Goal: Task Accomplishment & Management: Manage account settings

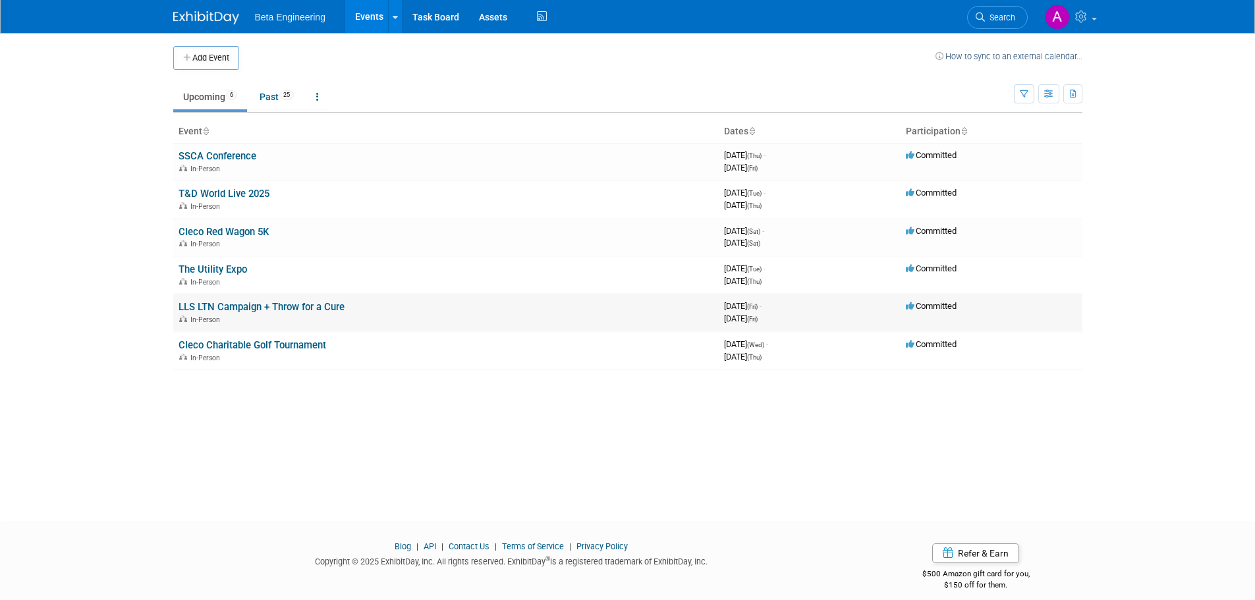
click at [210, 302] on link "LLS LTN Campaign + Throw for a Cure" at bounding box center [262, 307] width 166 height 12
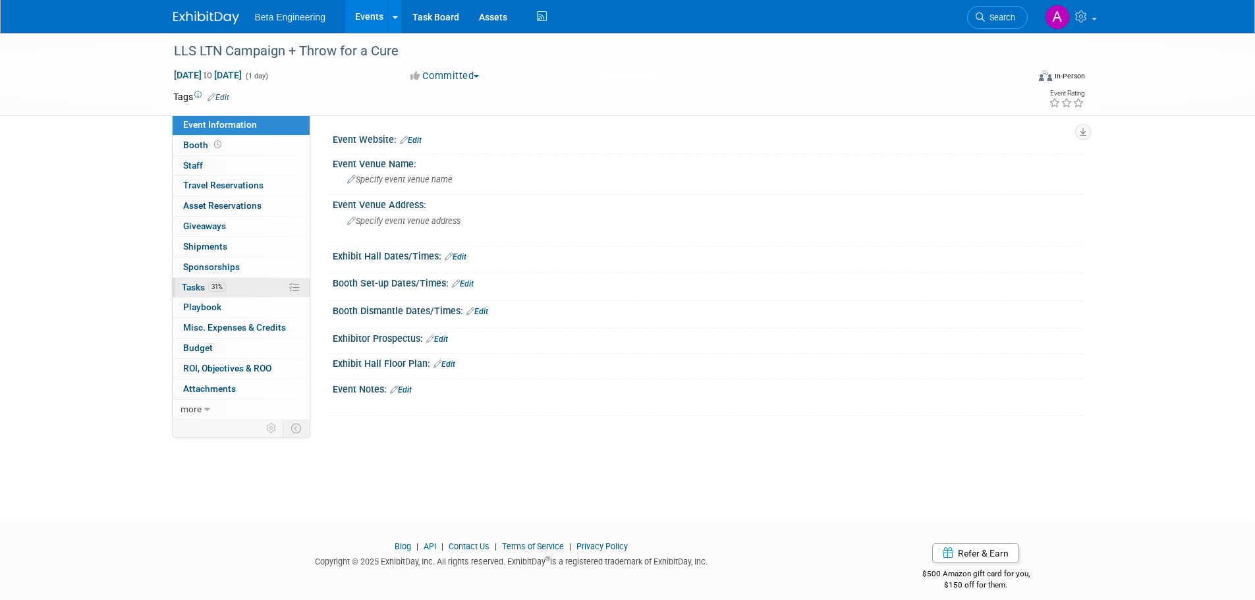
click at [190, 285] on span "Tasks 31%" at bounding box center [204, 287] width 44 height 11
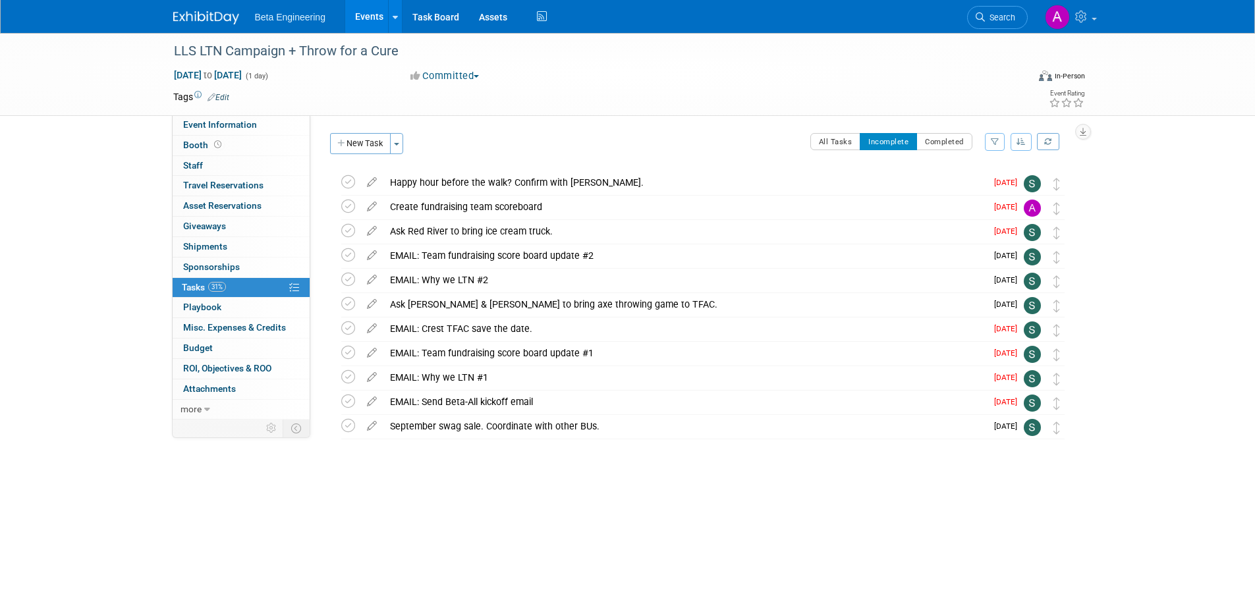
click at [1015, 144] on button "button" at bounding box center [1021, 142] width 21 height 18
click at [974, 198] on link "By Due Date" at bounding box center [984, 202] width 94 height 18
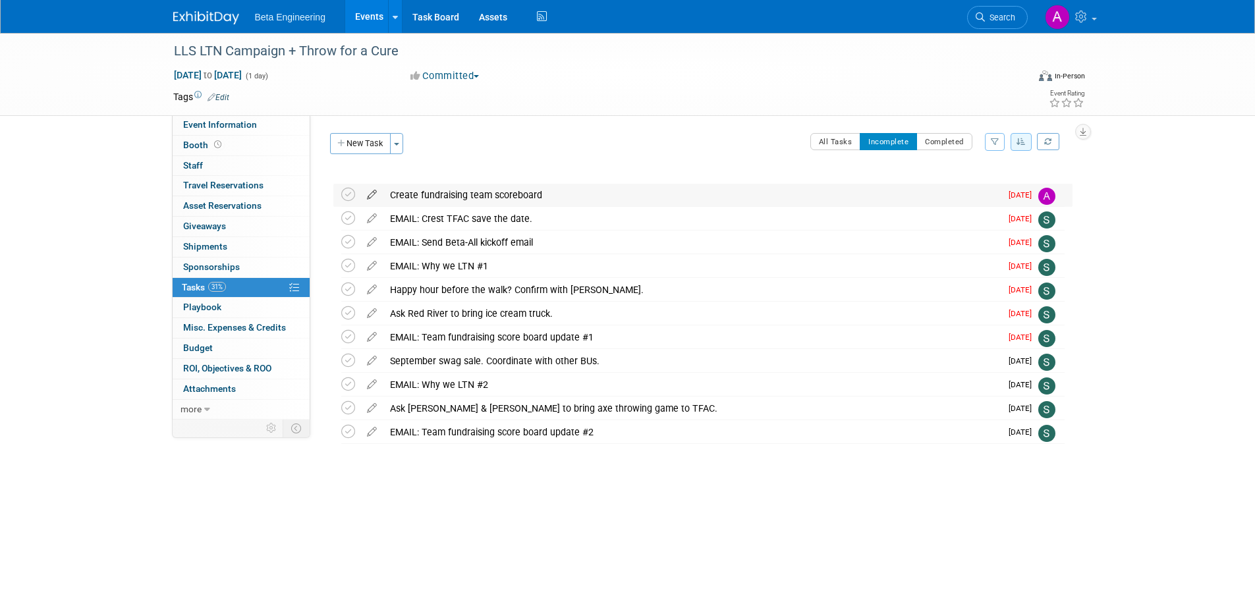
click at [373, 194] on icon at bounding box center [371, 192] width 23 height 16
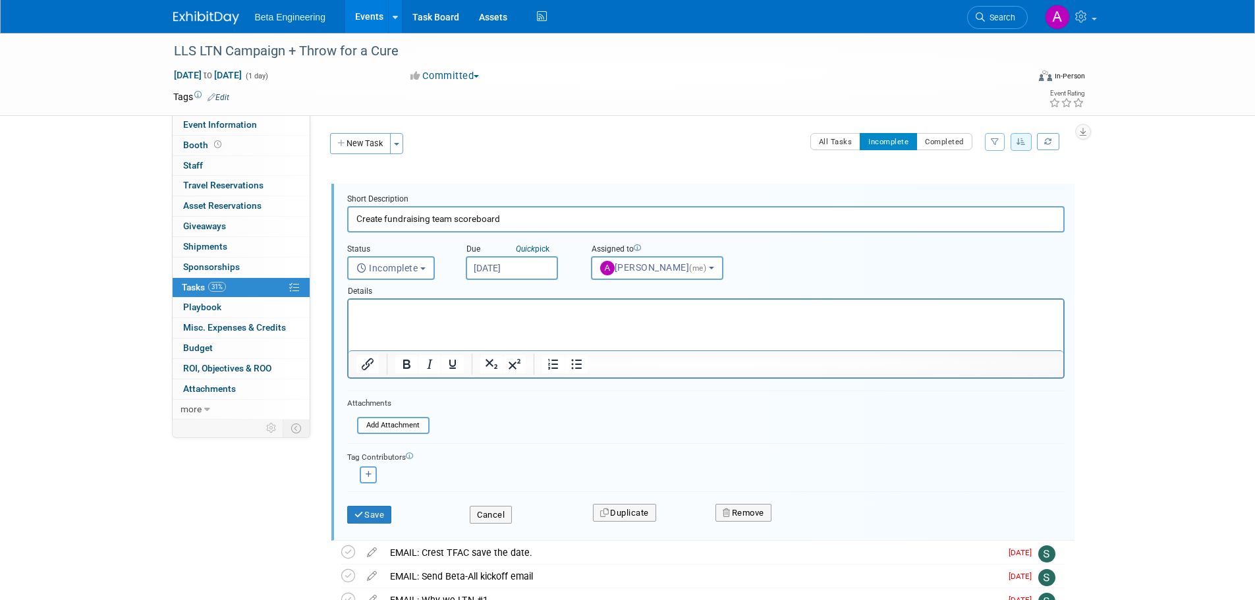
click at [513, 263] on input "Aug 28, 2025" at bounding box center [512, 268] width 92 height 24
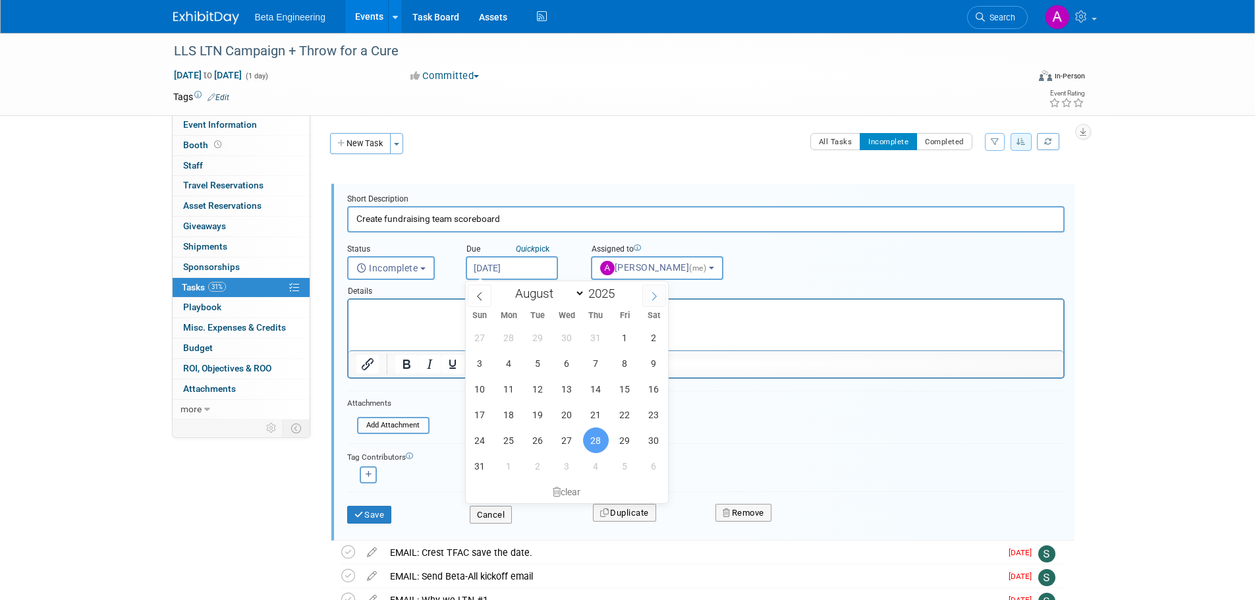
click at [653, 298] on icon at bounding box center [654, 296] width 9 height 9
select select "9"
click at [627, 364] on span "10" at bounding box center [625, 363] width 26 height 26
type input "Oct 10, 2025"
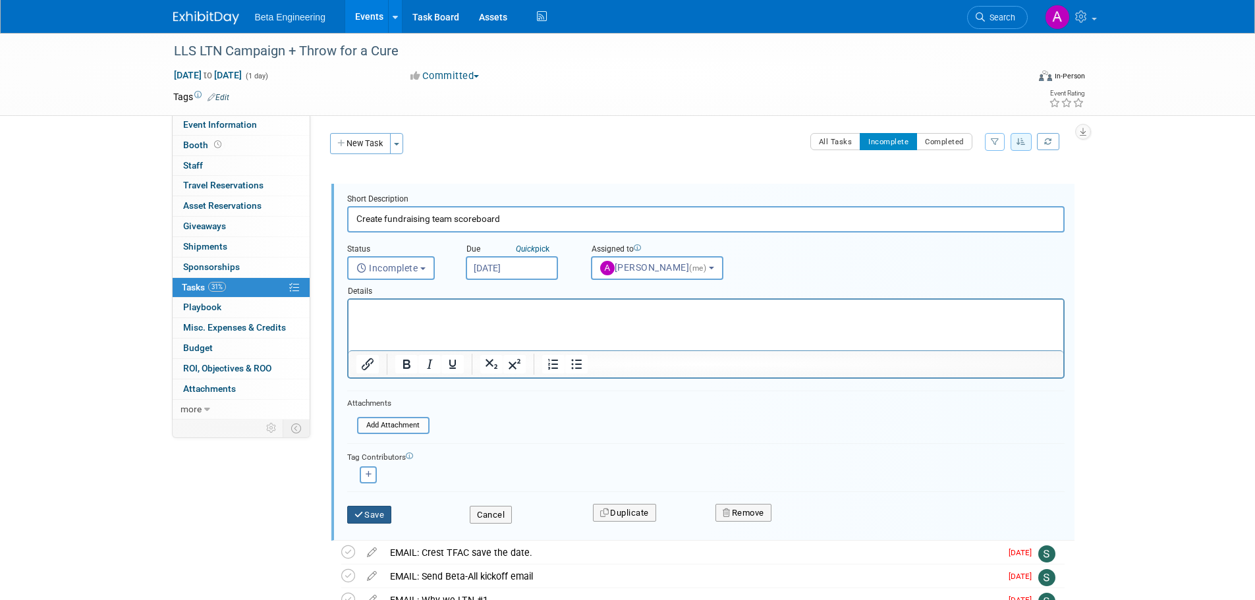
click at [378, 513] on button "Save" at bounding box center [369, 515] width 45 height 18
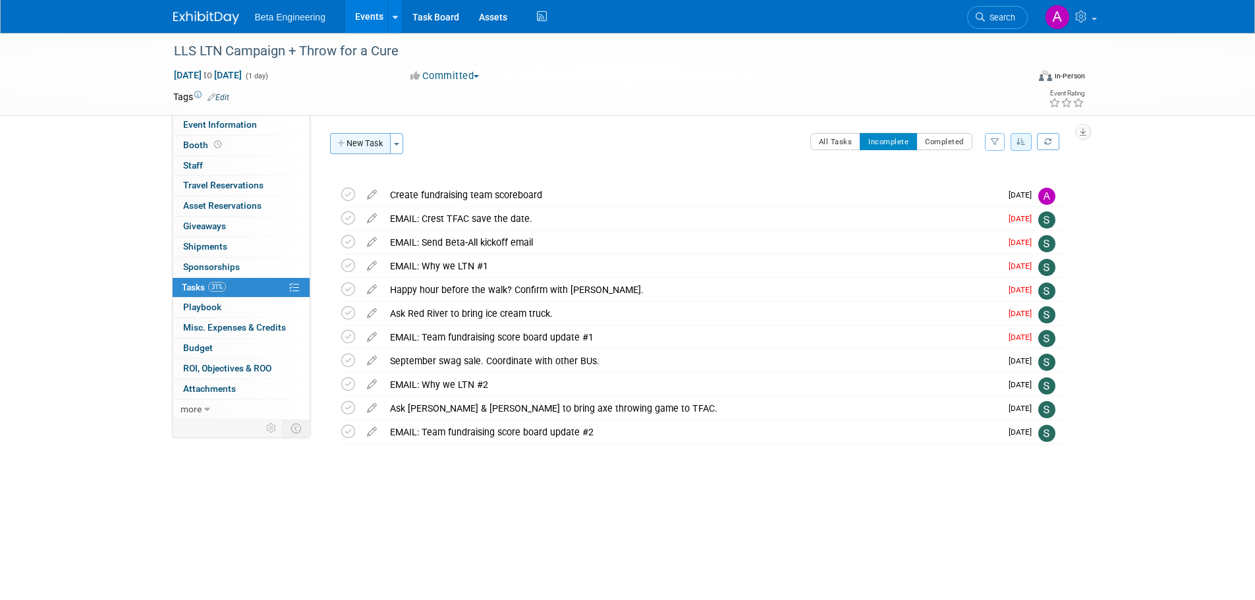
click at [339, 144] on icon "button" at bounding box center [341, 144] width 9 height 9
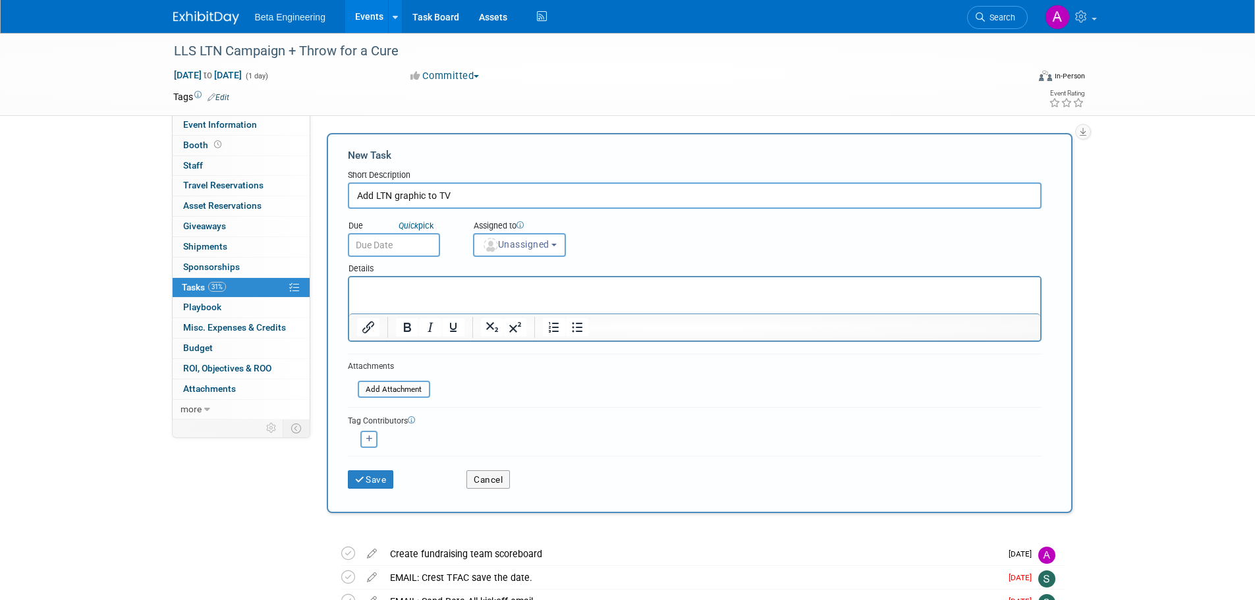
type input "Add LTN graphic to TV"
click at [404, 248] on input "text" at bounding box center [394, 245] width 92 height 24
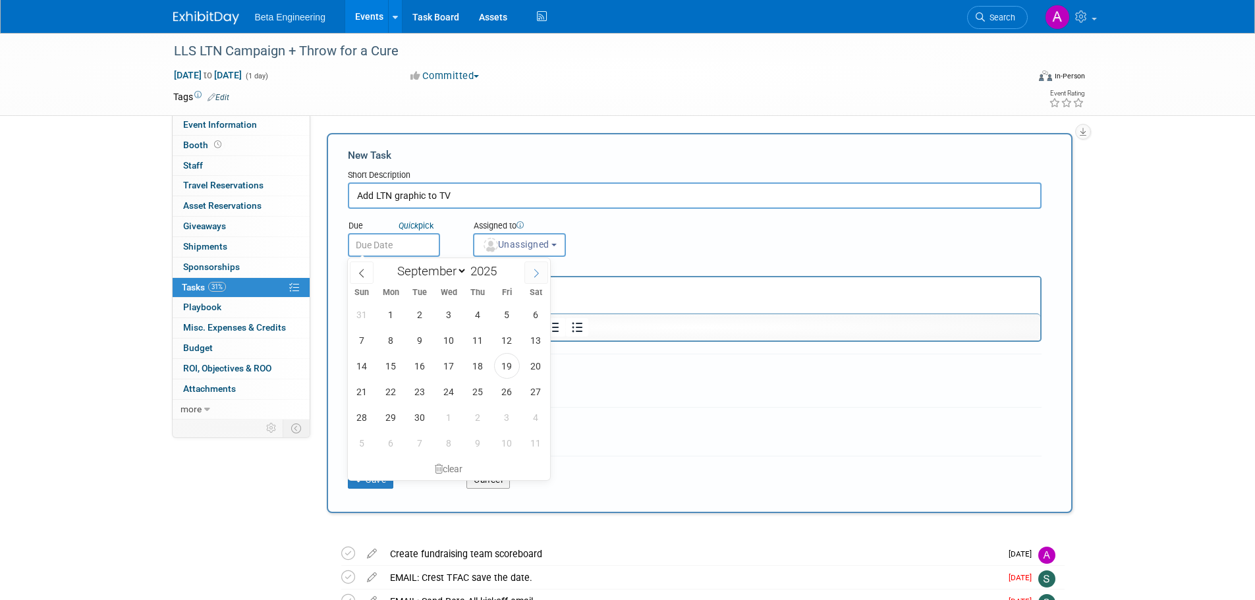
click at [538, 278] on span at bounding box center [536, 273] width 24 height 22
select select "9"
click at [446, 319] on span "1" at bounding box center [449, 315] width 26 height 26
type input "Oct 1, 2025"
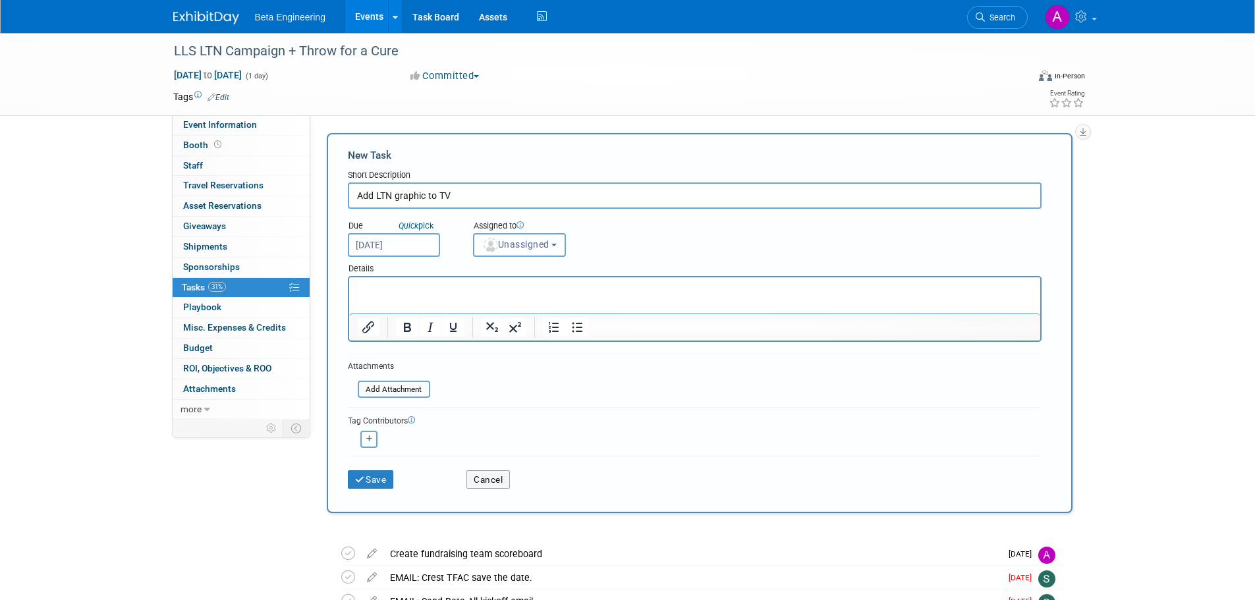
click at [511, 243] on span "Unassigned" at bounding box center [515, 244] width 67 height 11
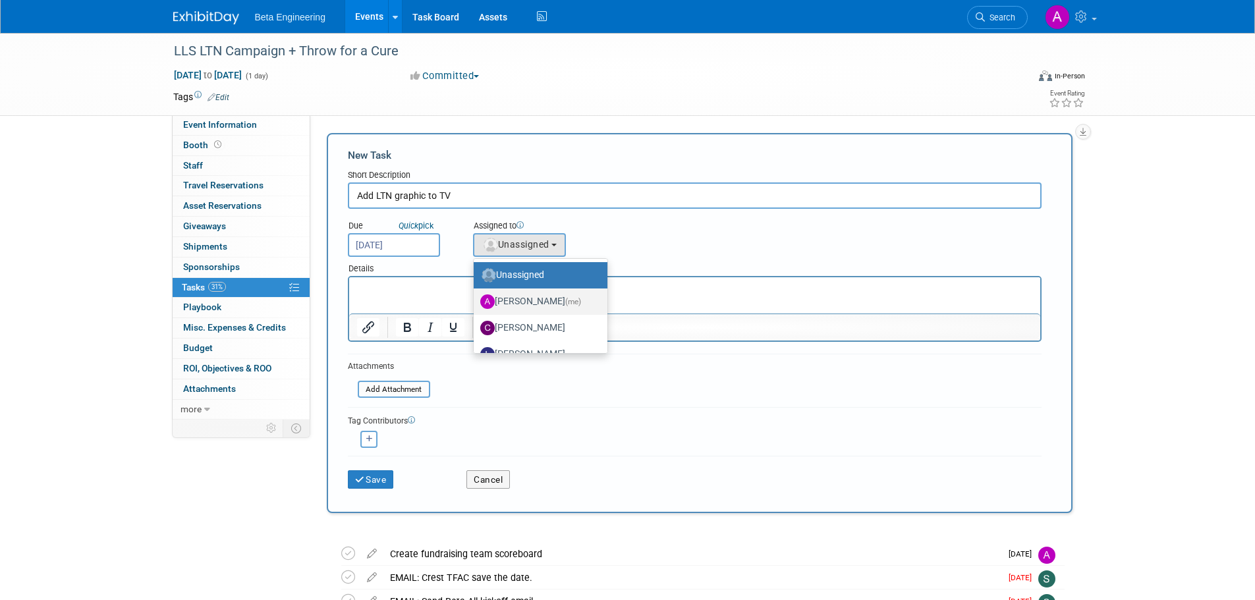
click at [518, 293] on label "Anne Mertens (me)" at bounding box center [537, 301] width 114 height 21
click at [476, 296] on input "Anne Mertens (me)" at bounding box center [471, 300] width 9 height 9
select select "6ff3d987-10bc-4a7b-8953-bf24971659f4"
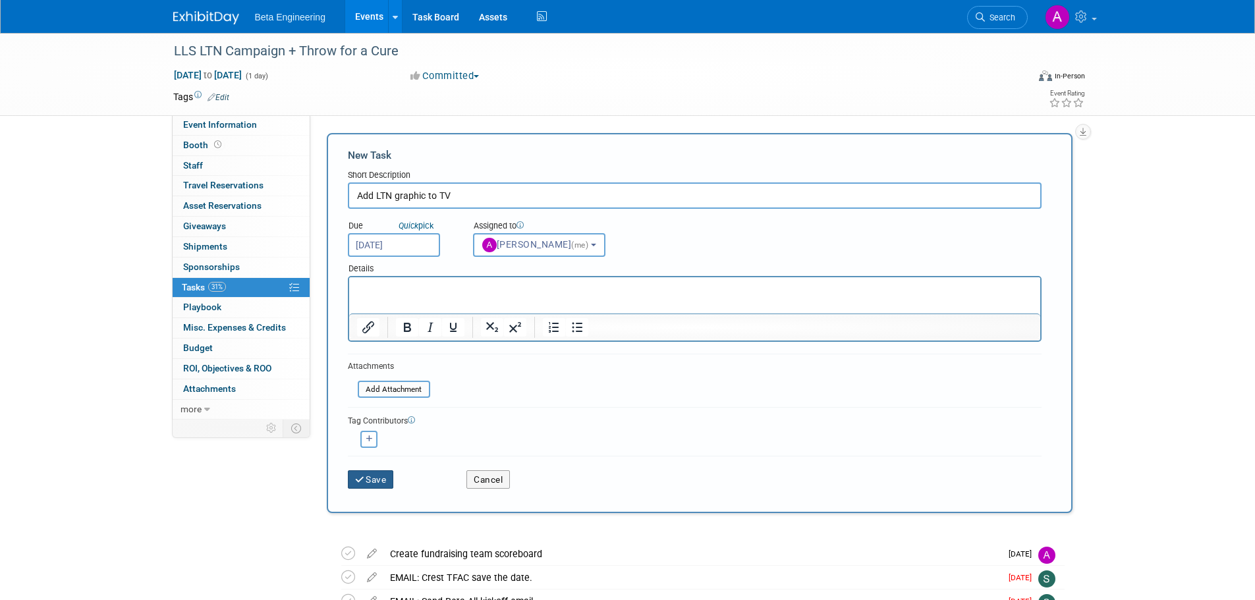
click at [371, 486] on button "Save" at bounding box center [371, 479] width 46 height 18
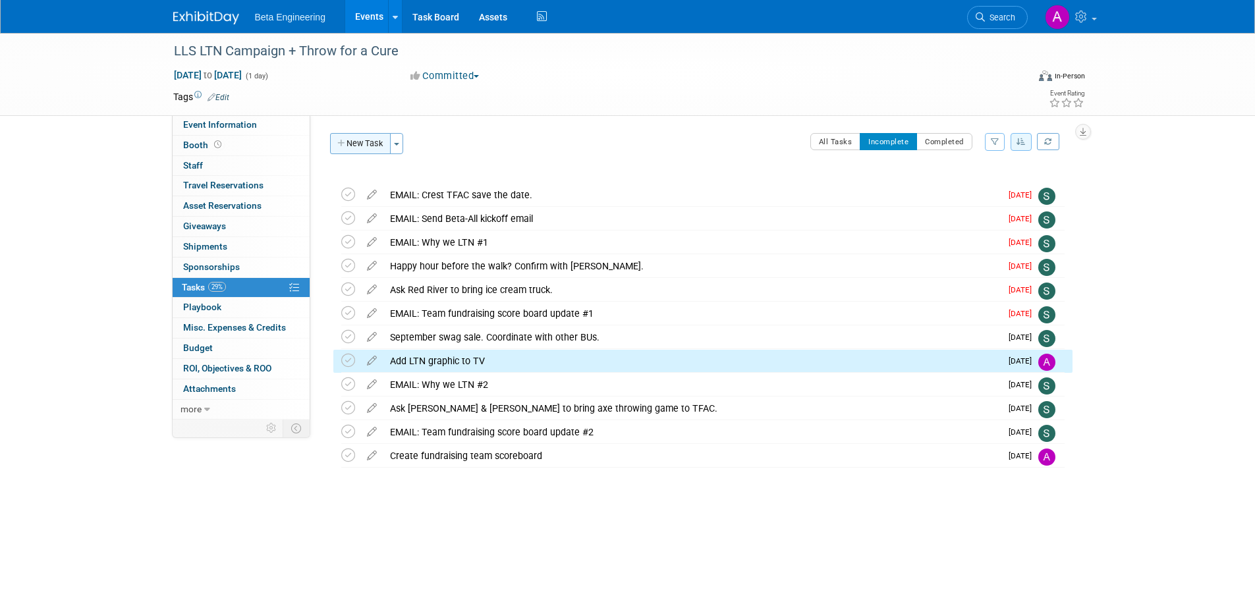
click at [368, 140] on button "New Task" at bounding box center [360, 143] width 61 height 21
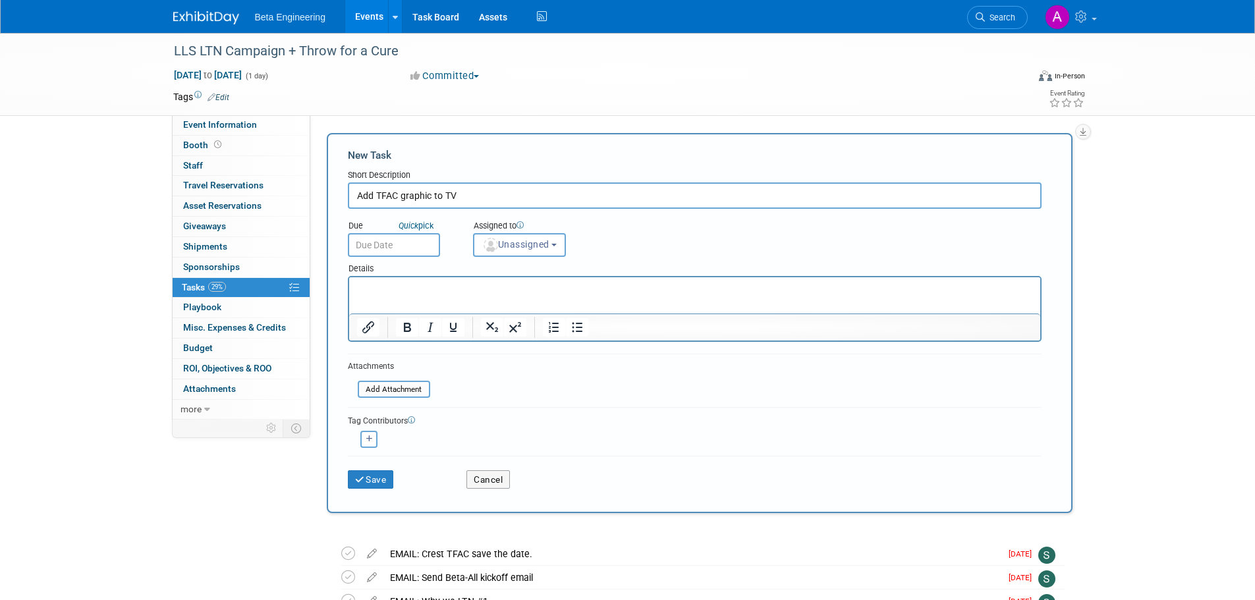
type input "Add TFAC graphic to TV"
click at [375, 242] on input "text" at bounding box center [394, 245] width 92 height 24
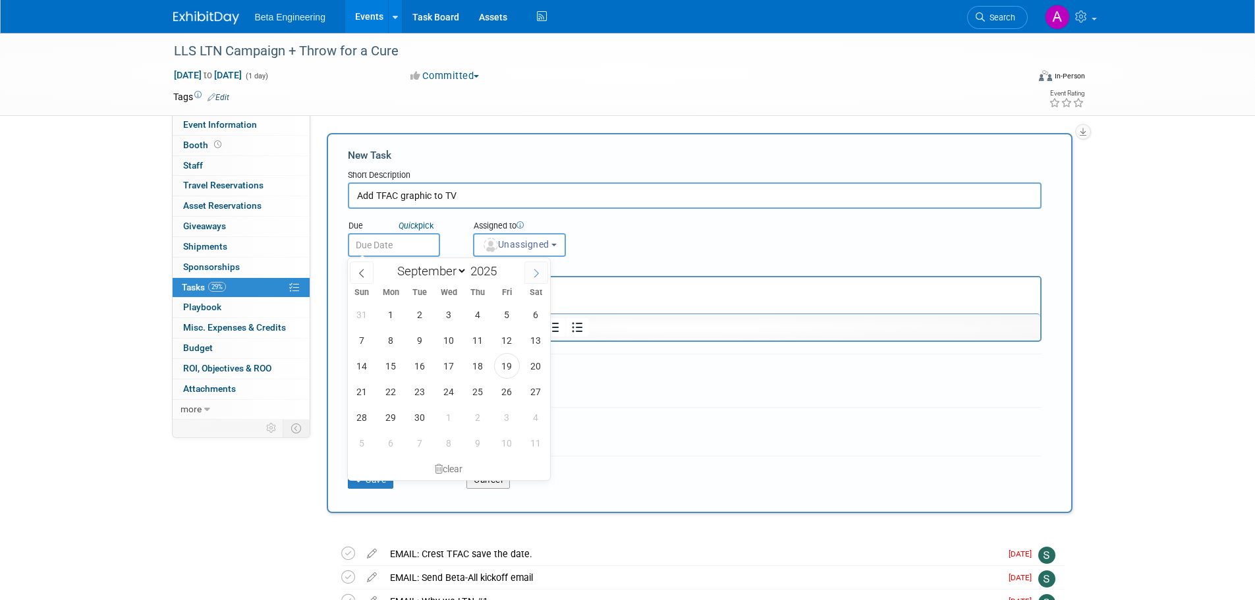
click at [538, 271] on icon at bounding box center [536, 273] width 9 height 9
select select "9"
click at [446, 316] on span "1" at bounding box center [449, 315] width 26 height 26
type input "Oct 1, 2025"
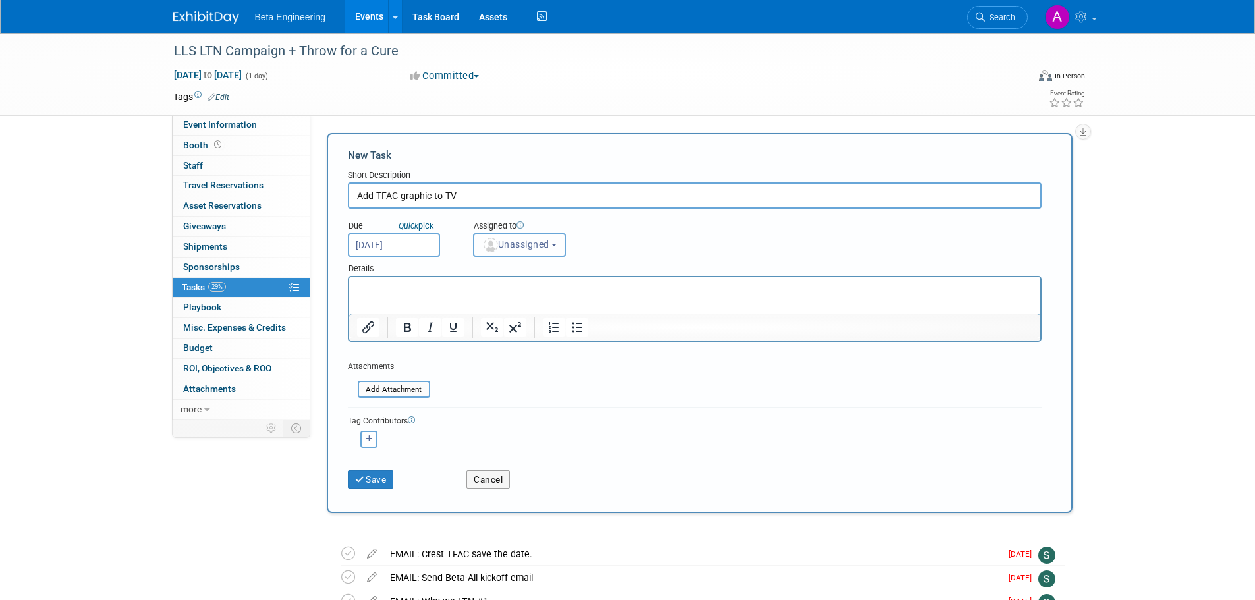
click at [515, 246] on span "Unassigned" at bounding box center [515, 244] width 67 height 11
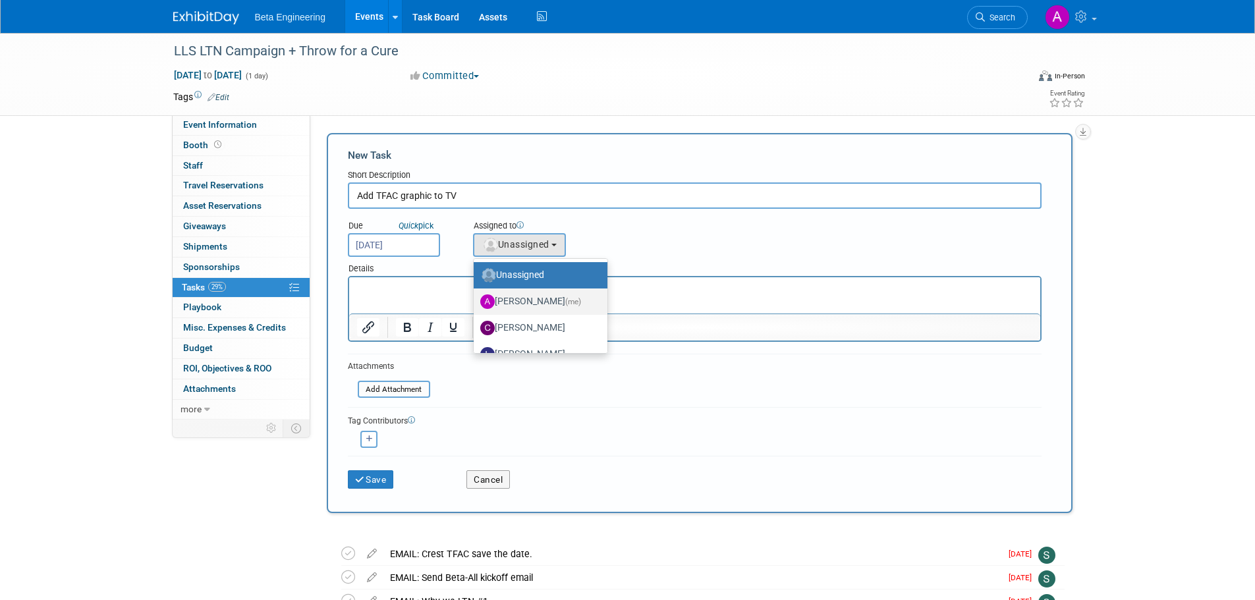
click at [520, 296] on label "Anne Mertens (me)" at bounding box center [537, 301] width 114 height 21
click at [476, 296] on input "Anne Mertens (me)" at bounding box center [471, 300] width 9 height 9
select select "6ff3d987-10bc-4a7b-8953-bf24971659f4"
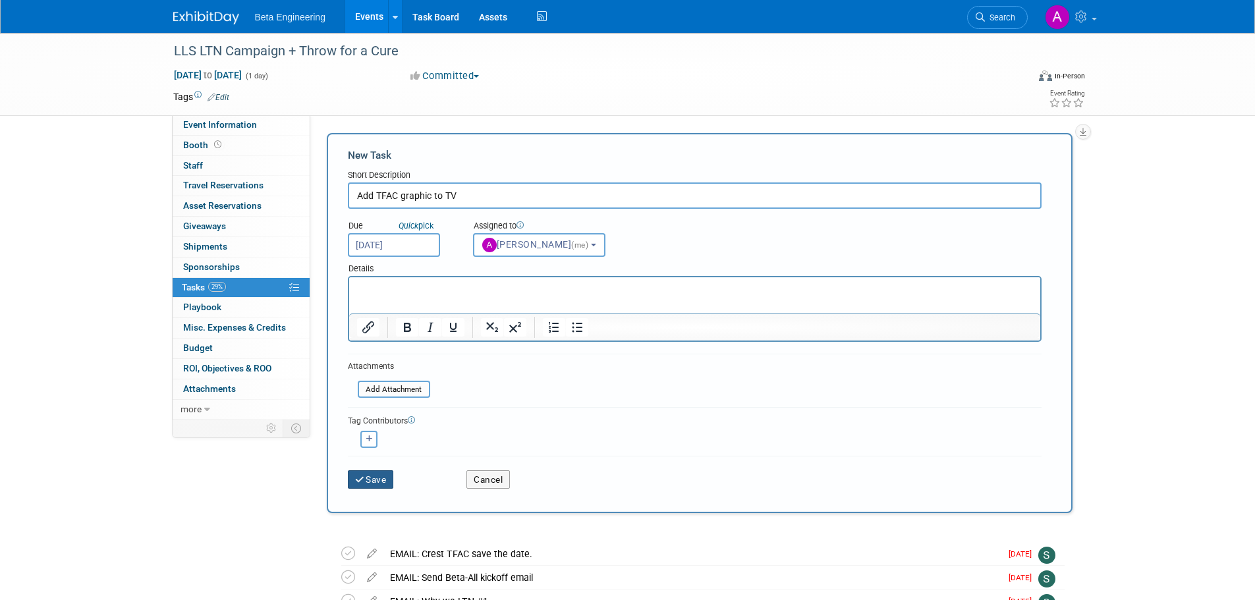
click at [370, 486] on button "Save" at bounding box center [371, 479] width 46 height 18
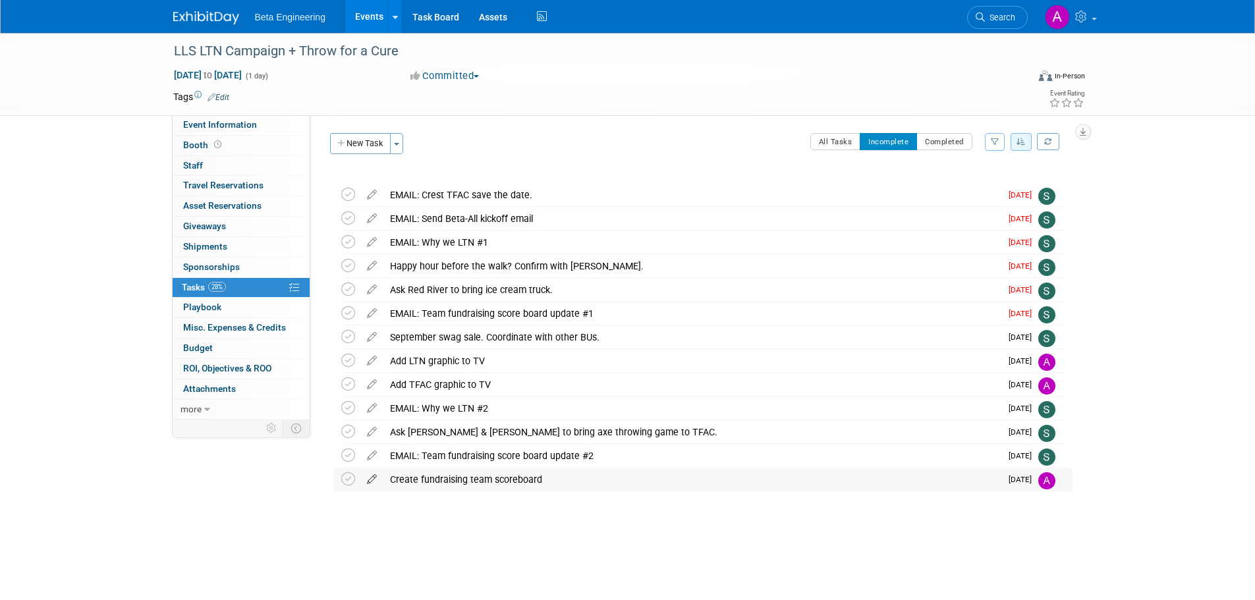
click at [371, 482] on icon at bounding box center [371, 476] width 23 height 16
select select "9"
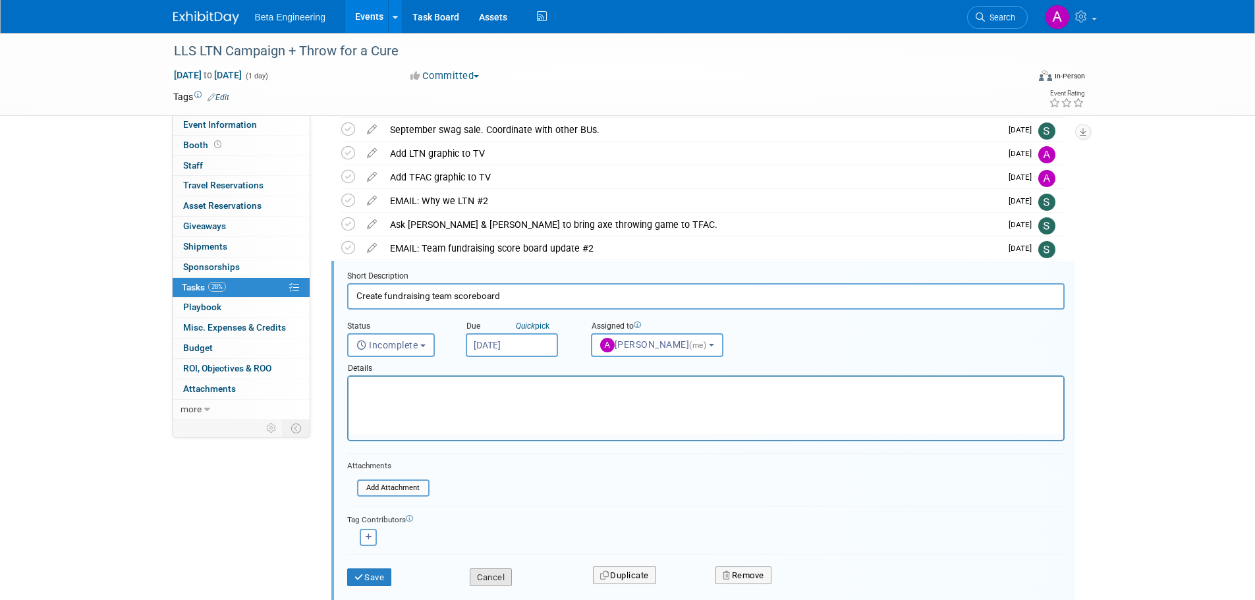
scroll to position [275, 0]
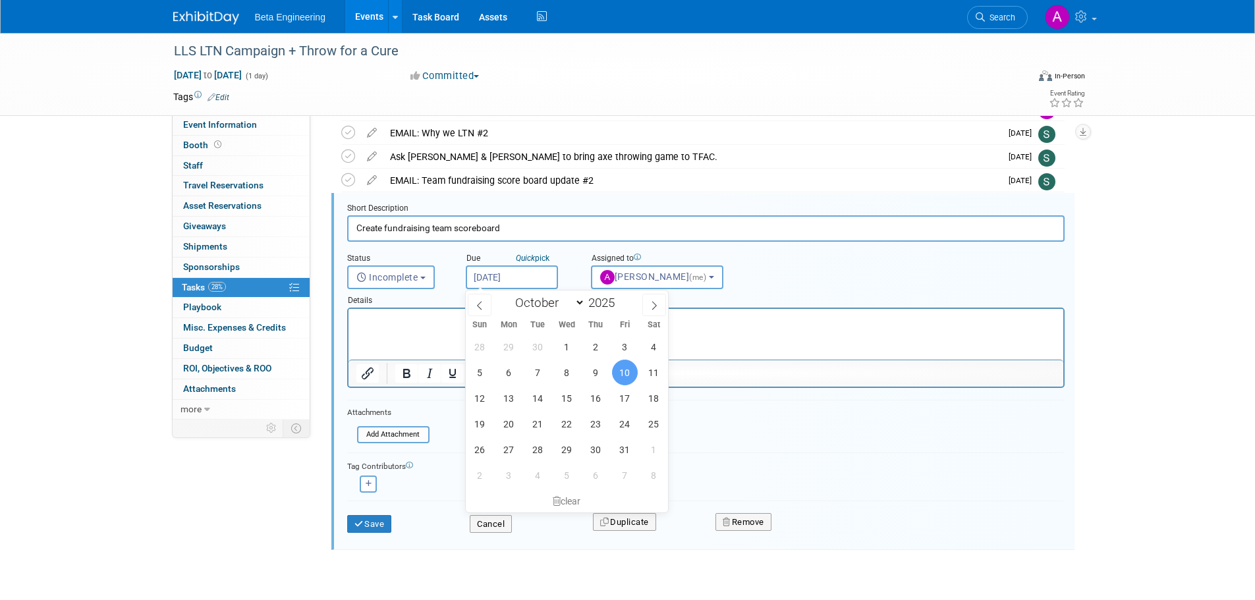
click at [501, 268] on input "Oct 10, 2025" at bounding box center [512, 278] width 92 height 24
click at [589, 350] on span "2" at bounding box center [596, 347] width 26 height 26
type input "Oct 2, 2025"
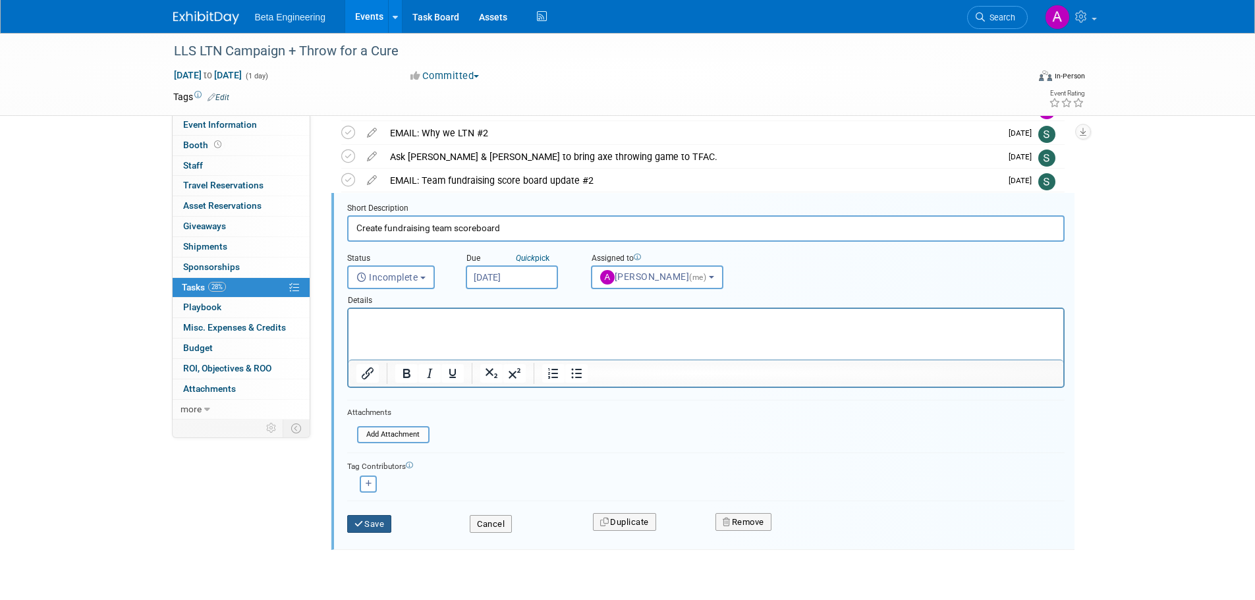
click at [375, 523] on button "Save" at bounding box center [369, 524] width 45 height 18
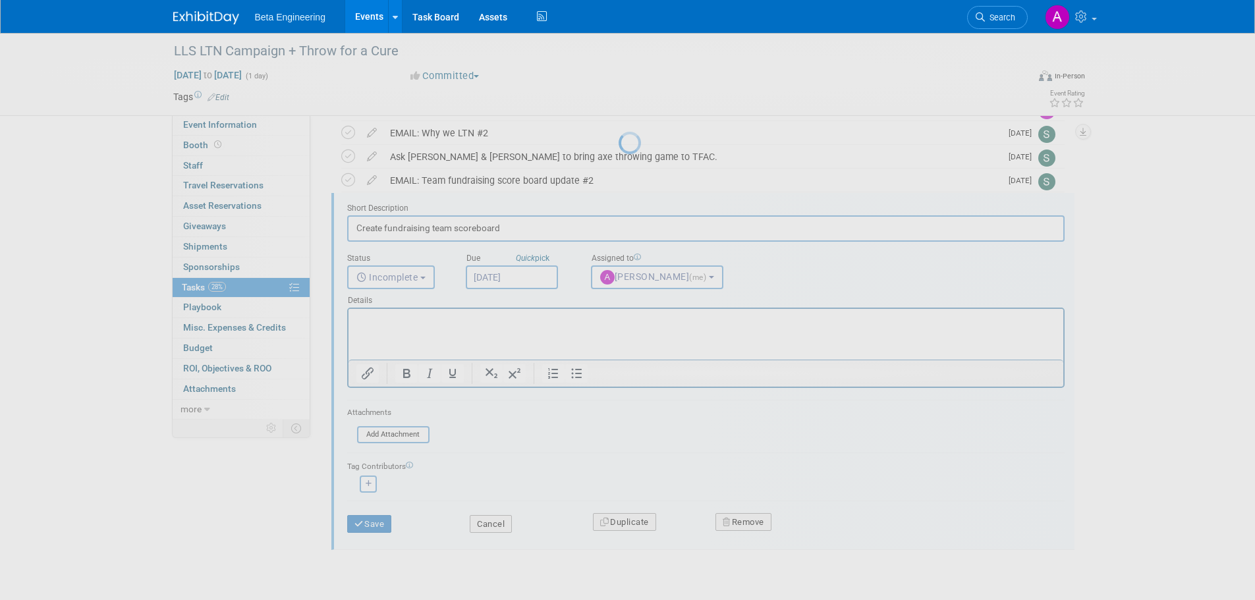
scroll to position [0, 0]
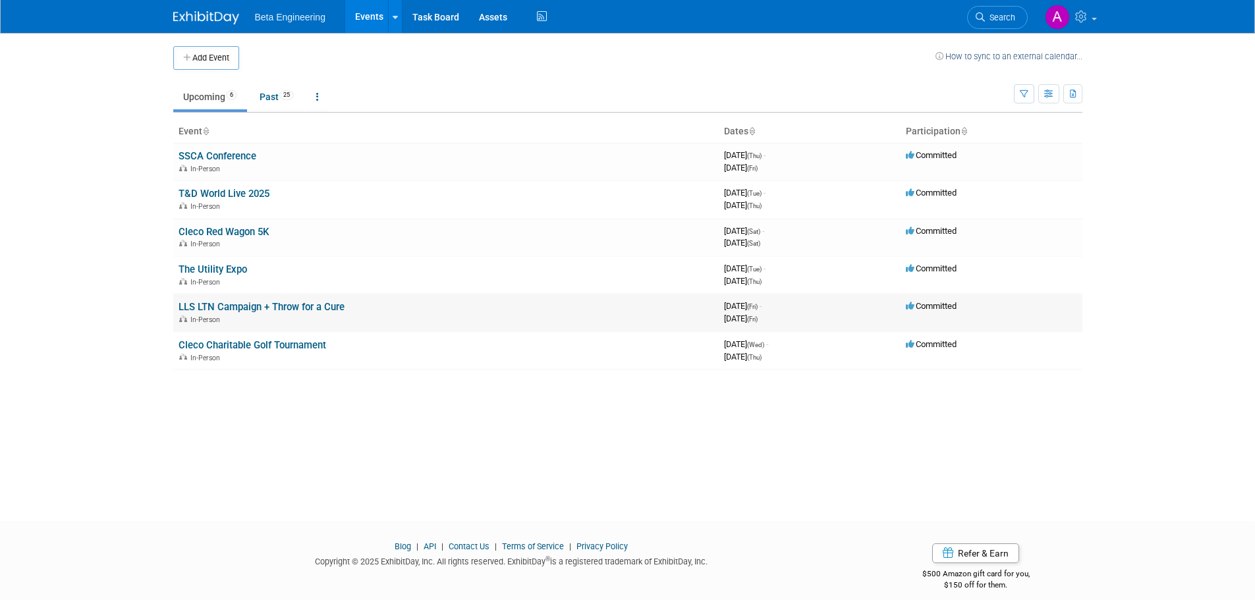
click at [244, 306] on link "LLS LTN Campaign + Throw for a Cure" at bounding box center [262, 307] width 166 height 12
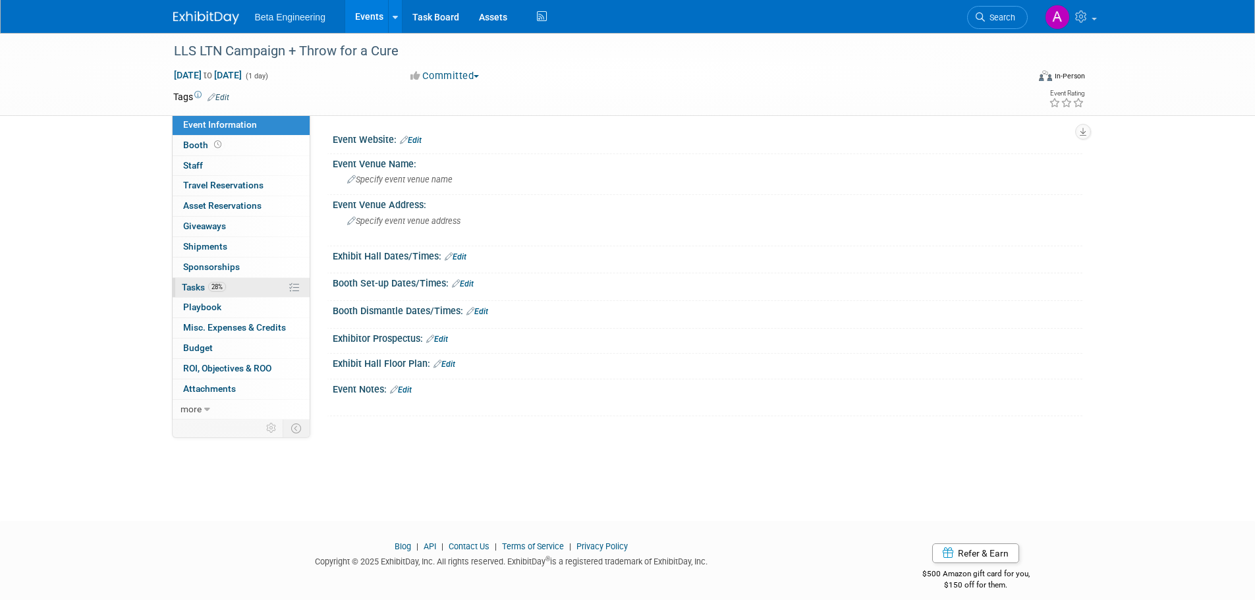
click at [187, 287] on span "Tasks 28%" at bounding box center [204, 287] width 44 height 11
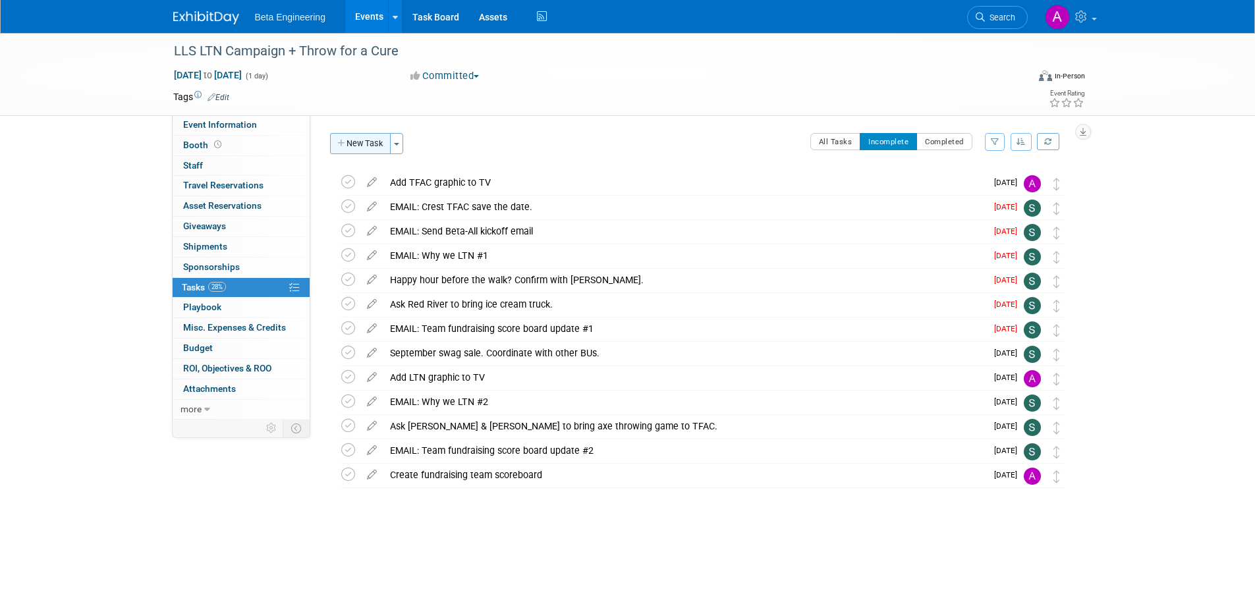
click at [375, 147] on button "New Task" at bounding box center [360, 143] width 61 height 21
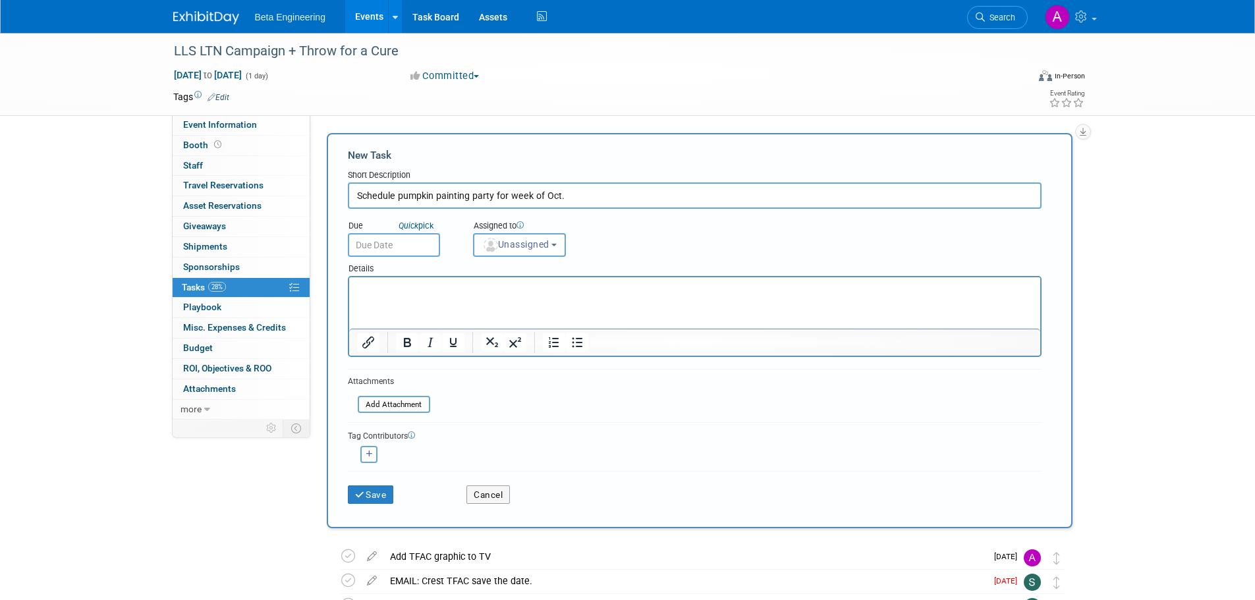
click at [572, 193] on input "Schedule pumpkin painting party for week of Oct." at bounding box center [695, 195] width 694 height 26
type input "Schedule pumpkin painting party for week of Oct. 6"
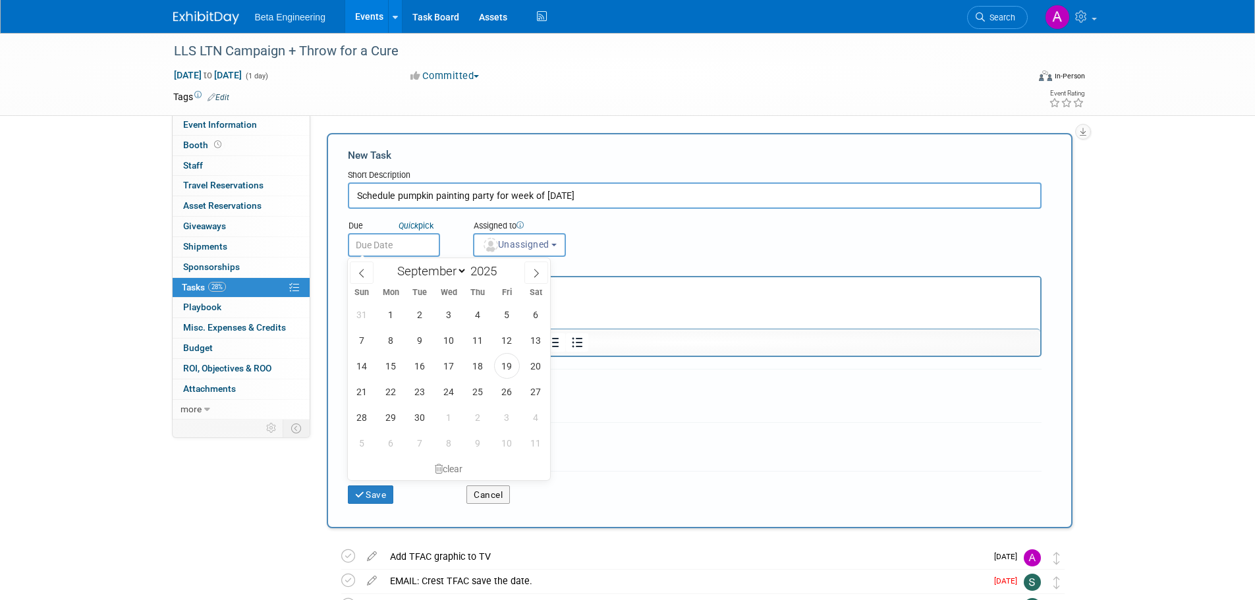
click at [379, 247] on input "text" at bounding box center [394, 245] width 92 height 24
click at [475, 394] on span "25" at bounding box center [478, 392] width 26 height 26
type input "Sep 25, 2025"
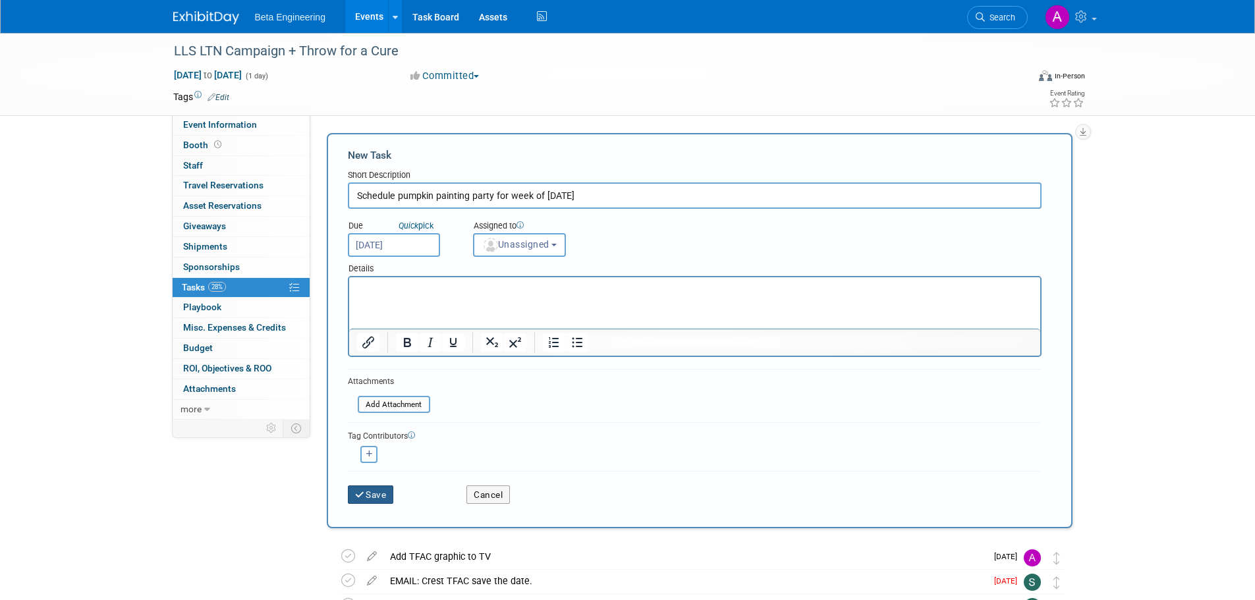
click at [379, 501] on button "Save" at bounding box center [371, 495] width 46 height 18
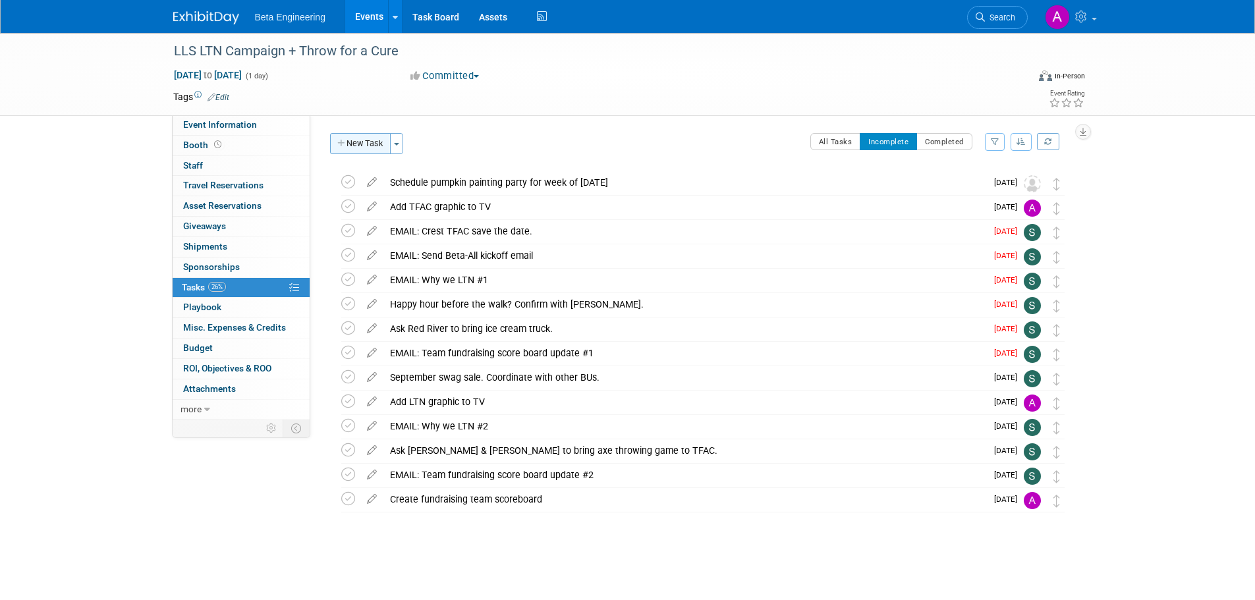
click at [372, 148] on button "New Task" at bounding box center [360, 143] width 61 height 21
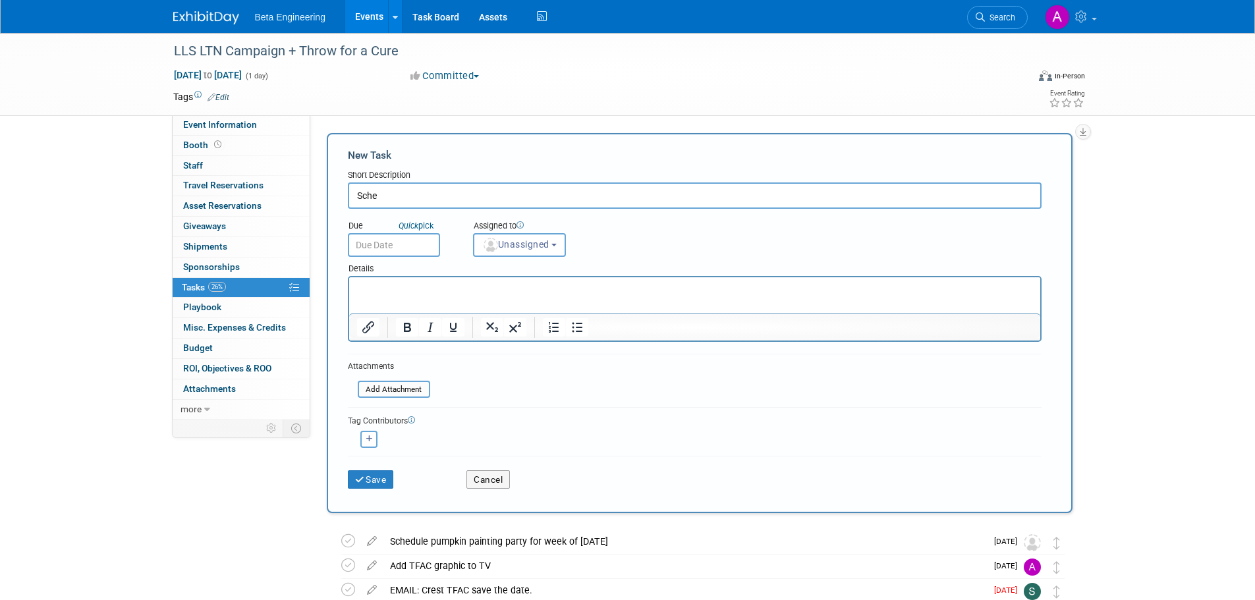
type input "P"
type input "Schedule swag sale"
click at [400, 253] on body "Beta Engineering Events Add Event Bulk Upload Events Shareable Event Boards Rec…" at bounding box center [627, 300] width 1255 height 600
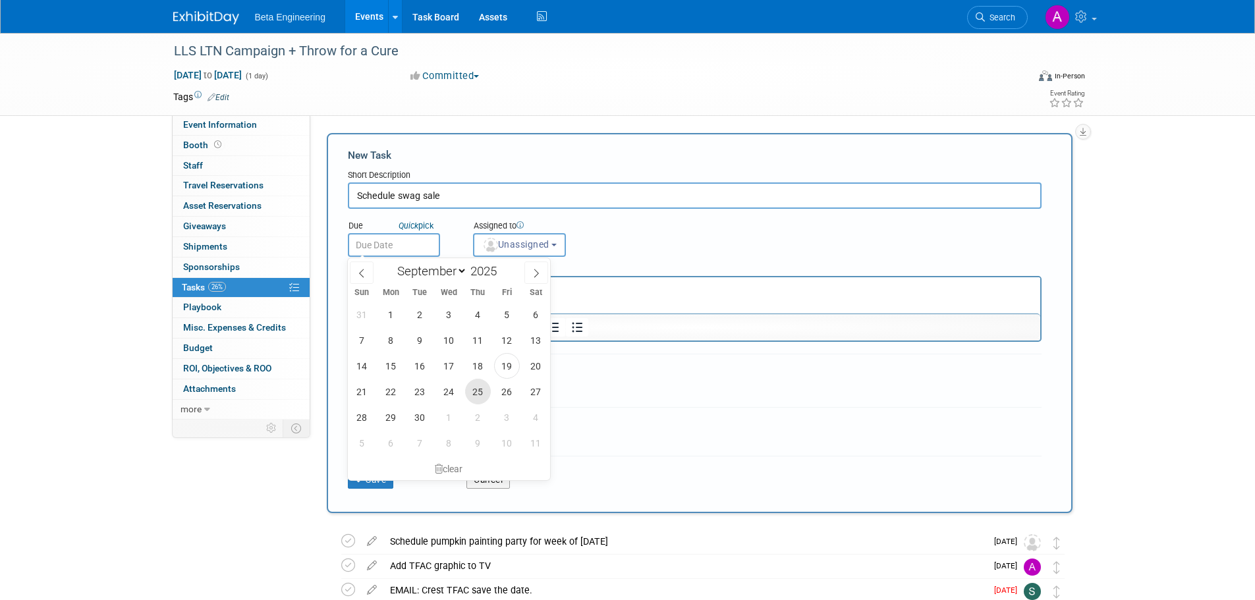
click at [470, 390] on span "25" at bounding box center [478, 392] width 26 height 26
type input "Sep 25, 2025"
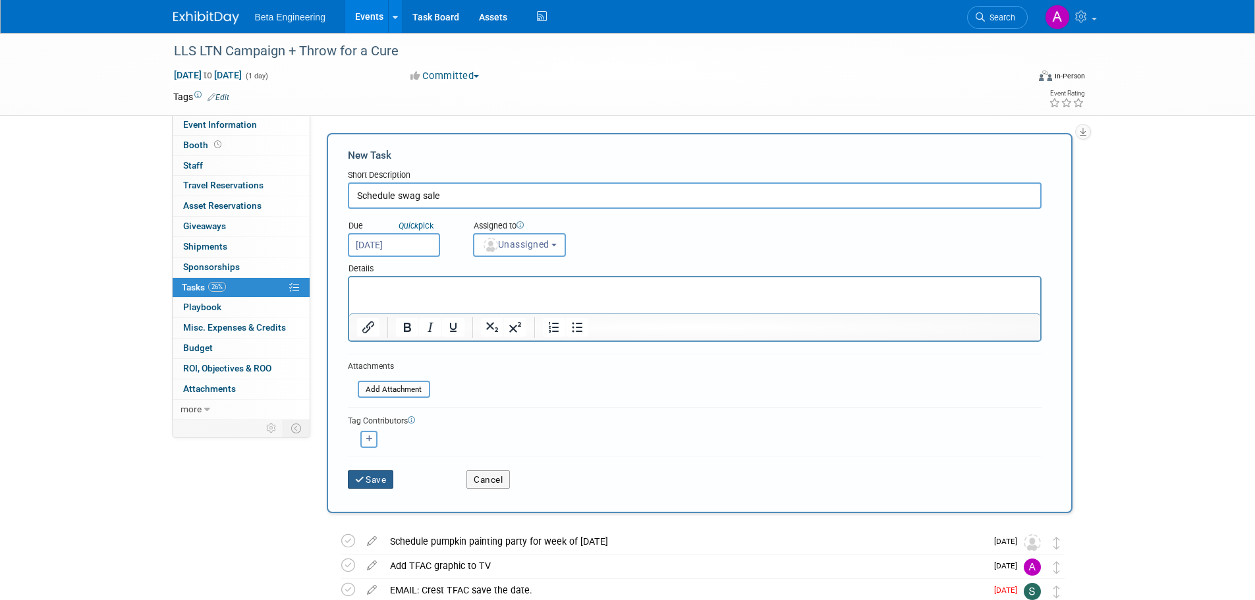
click at [391, 475] on button "Save" at bounding box center [371, 479] width 46 height 18
